Goal: Find specific page/section: Find specific page/section

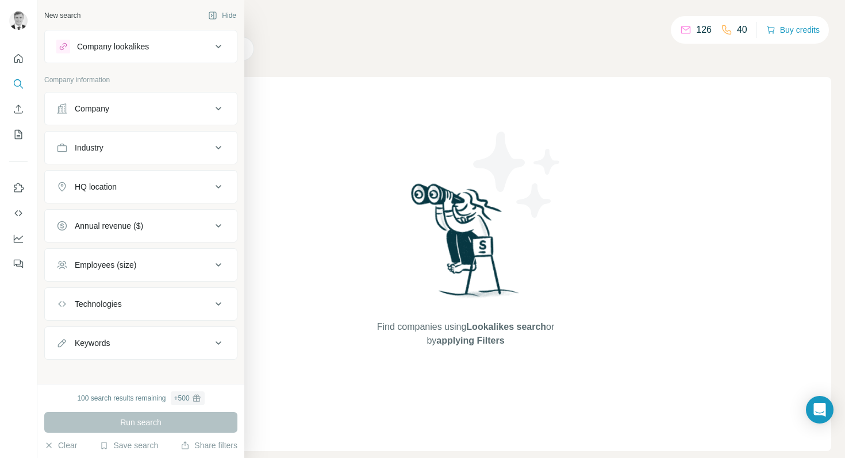
click at [183, 304] on div "Technologies" at bounding box center [133, 303] width 155 height 11
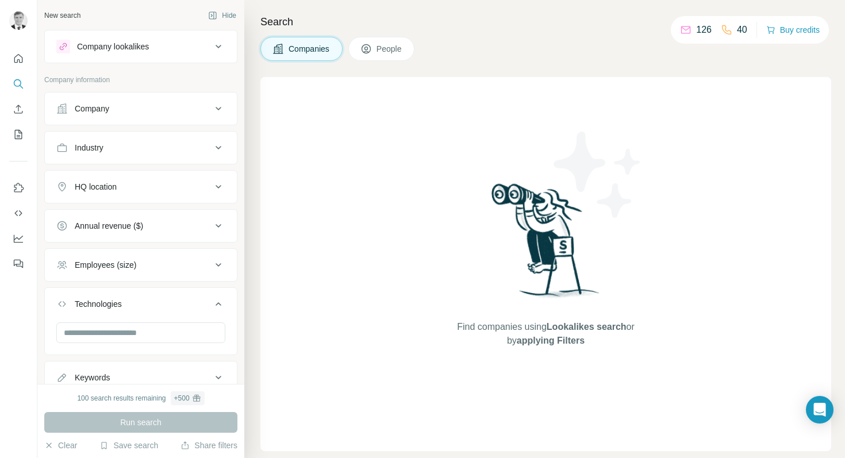
click at [510, 34] on div "Search Companies People Find companies using Lookalikes search or by applying F…" at bounding box center [544, 229] width 600 height 458
